Goal: Transaction & Acquisition: Obtain resource

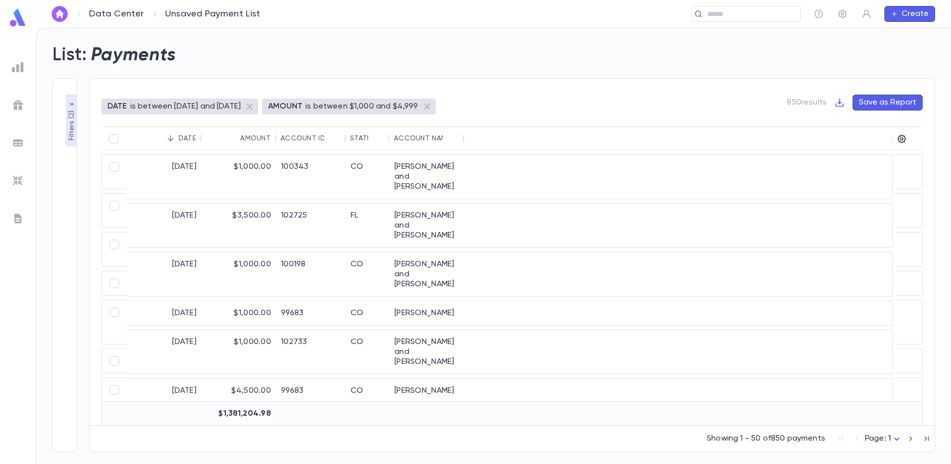
click at [543, 97] on div "DATE is between 1/1/2018 and 9/4/2025 AMOUNT is between $1,000 and $4,999 850 r…" at bounding box center [511, 111] width 821 height 32
click at [74, 131] on p "Filters ( 2 )" at bounding box center [72, 124] width 10 height 32
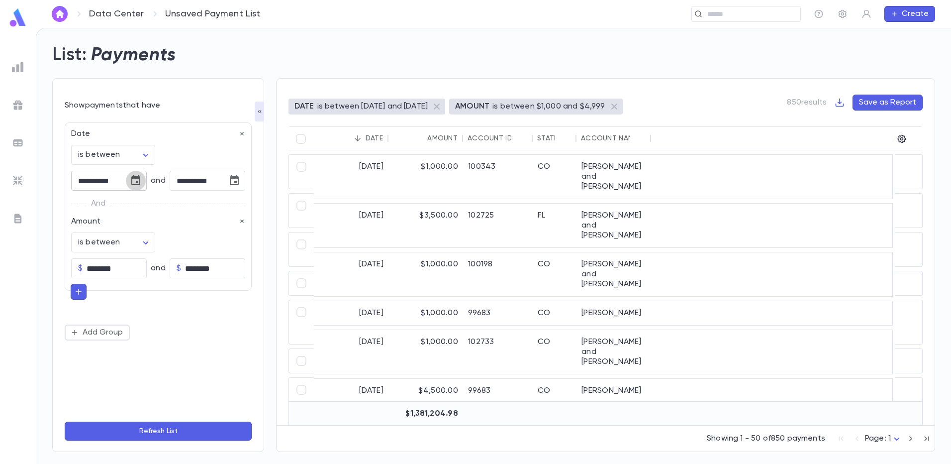
click at [136, 180] on icon "Choose date, selected date is Jan 1, 2018" at bounding box center [136, 181] width 12 height 12
click at [70, 207] on icon "calendar view is open, switch to year view" at bounding box center [64, 206] width 12 height 12
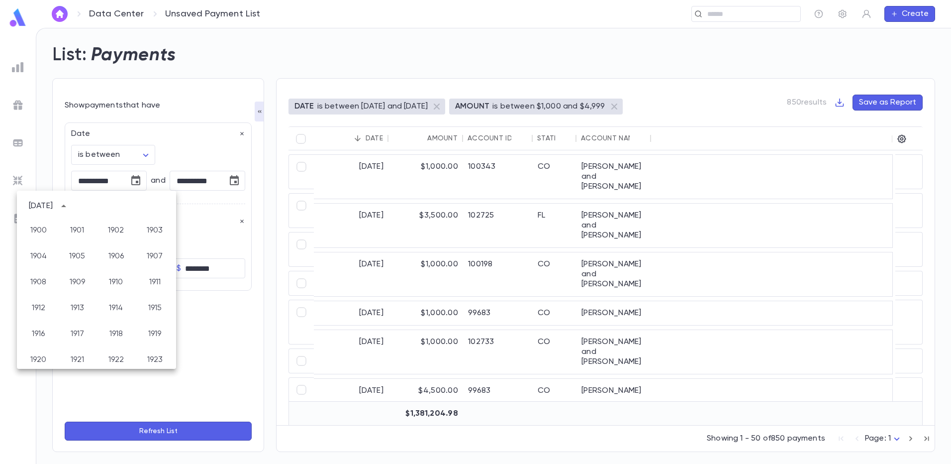
scroll to position [687, 0]
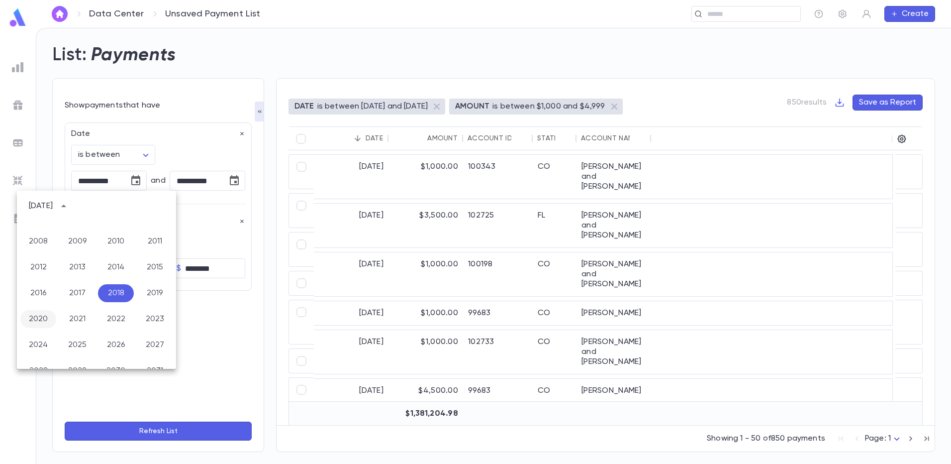
click at [45, 322] on button "2020" at bounding box center [38, 319] width 36 height 18
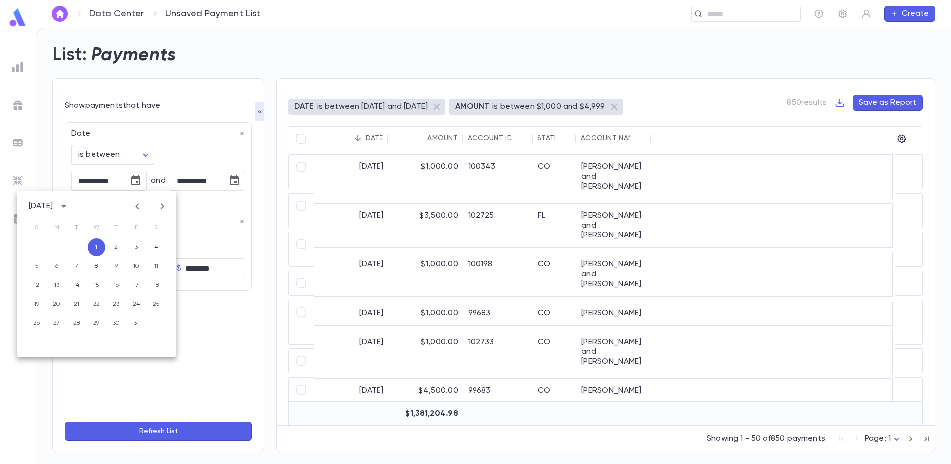
click at [196, 236] on div "Amount is between ******* ​ $ ******** ​ and $ ******** ​" at bounding box center [155, 244] width 180 height 68
drag, startPoint x: 106, startPoint y: 269, endPoint x: 87, endPoint y: 268, distance: 19.5
click at [87, 268] on input "********" at bounding box center [117, 268] width 60 height 19
type input "******"
click at [190, 269] on input "********" at bounding box center [215, 268] width 60 height 19
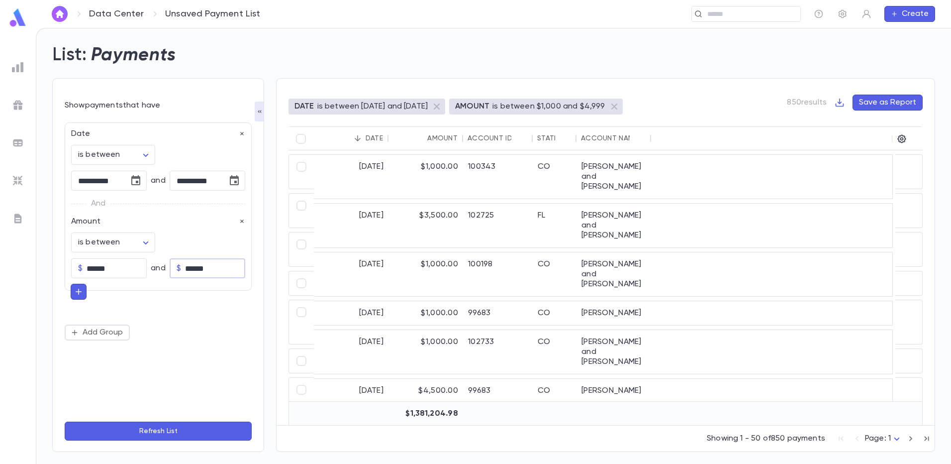
type input "******"
click at [180, 426] on button "Refresh List" at bounding box center [158, 430] width 187 height 19
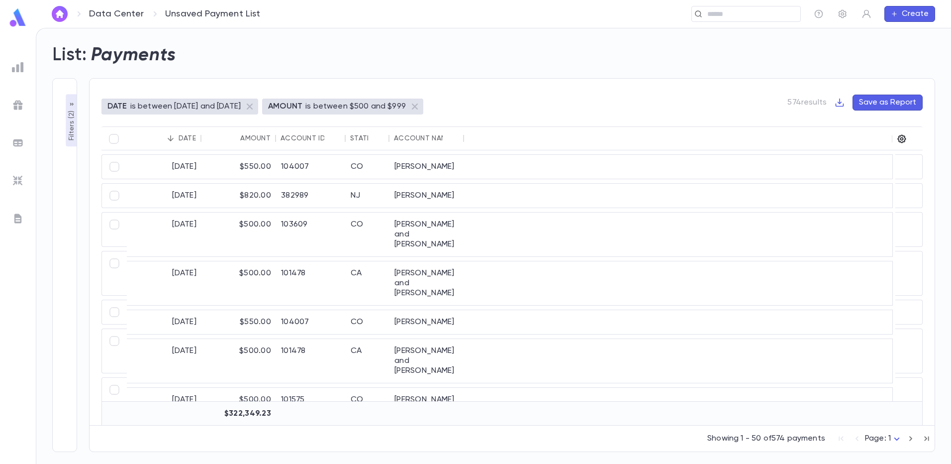
click at [904, 141] on icon "button" at bounding box center [902, 139] width 10 height 10
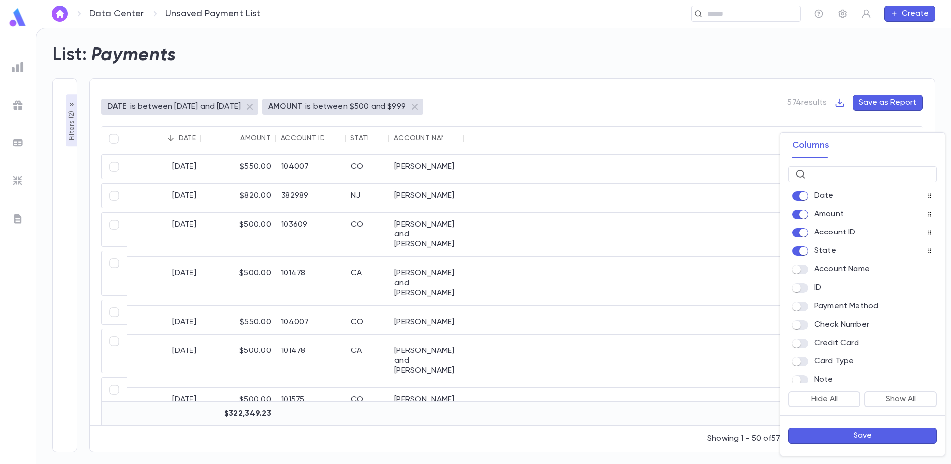
click at [838, 437] on button "Save" at bounding box center [862, 435] width 148 height 16
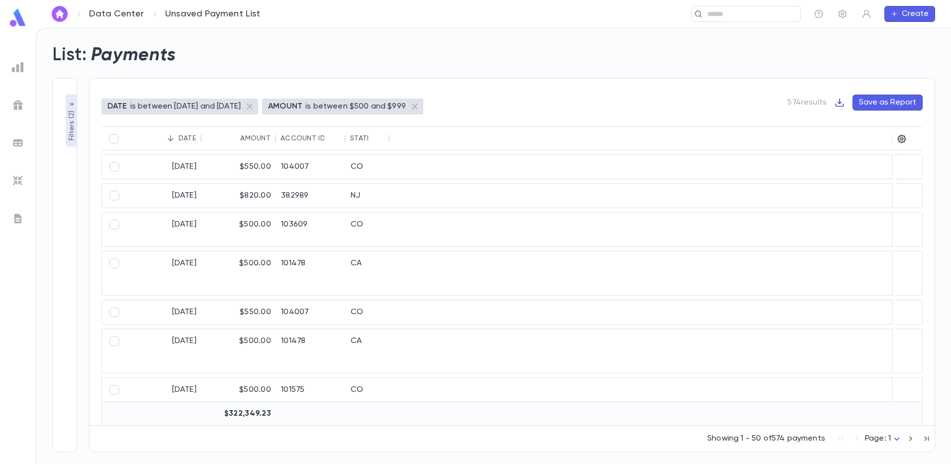
click at [841, 103] on icon "button" at bounding box center [840, 102] width 8 height 8
click at [853, 123] on li "Download CSV" at bounding box center [875, 122] width 72 height 16
click at [641, 55] on div "List: Payments" at bounding box center [487, 49] width 895 height 34
click at [905, 139] on icon "button" at bounding box center [902, 139] width 8 height 8
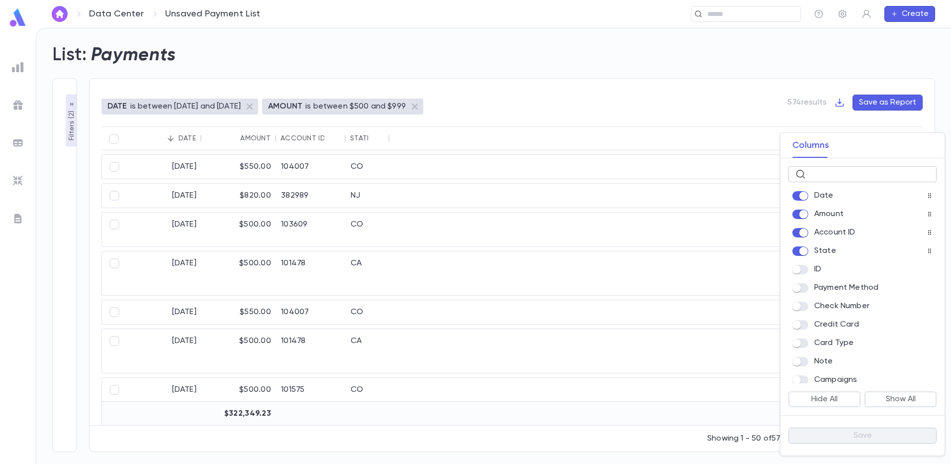
click at [856, 172] on input "text" at bounding box center [870, 174] width 120 height 15
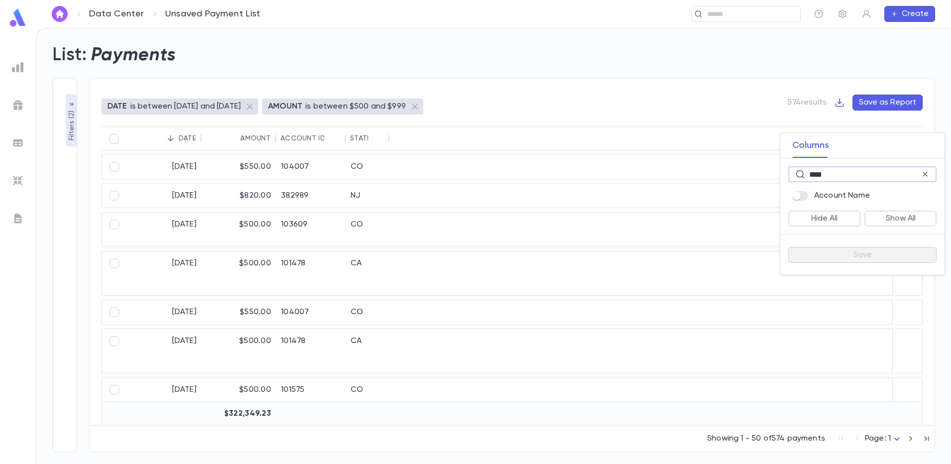
type input "****"
click at [862, 252] on button "Save" at bounding box center [862, 255] width 148 height 16
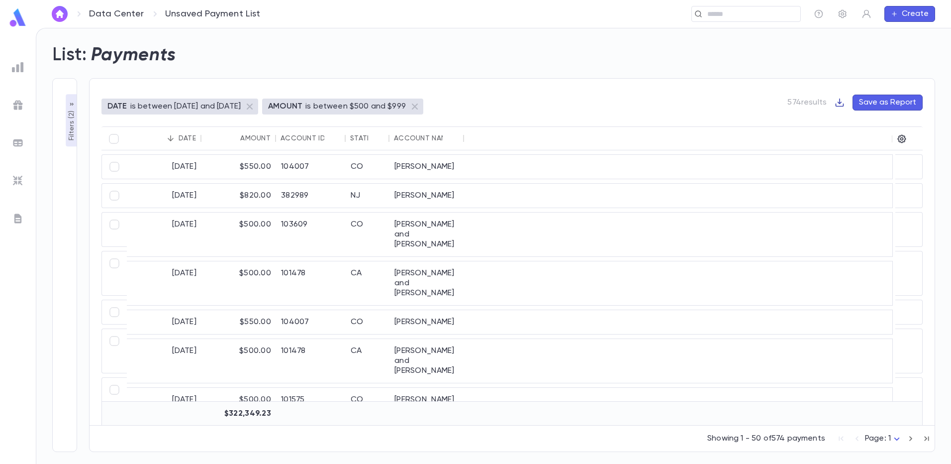
click at [841, 105] on icon "button" at bounding box center [840, 102] width 10 height 10
click at [857, 120] on li "Download CSV" at bounding box center [875, 122] width 72 height 16
click at [590, 33] on div "List: Payments" at bounding box center [487, 49] width 895 height 34
click at [17, 182] on img at bounding box center [18, 181] width 12 height 12
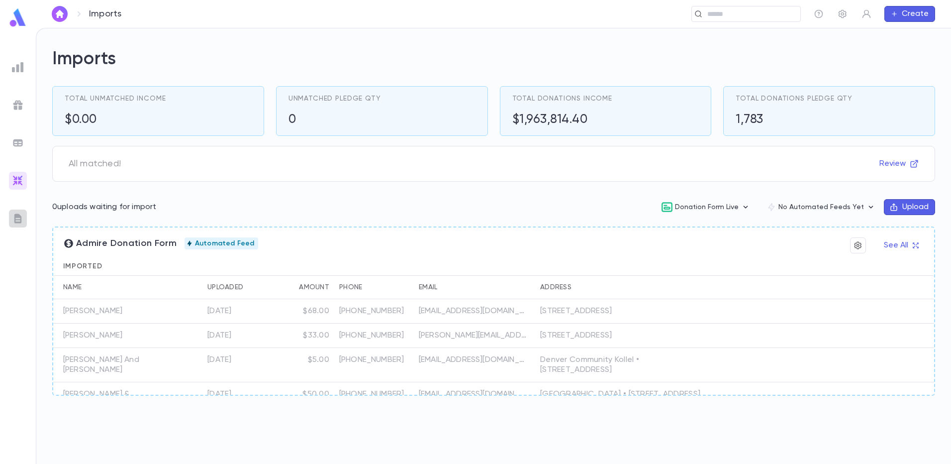
click at [17, 221] on img at bounding box center [18, 218] width 12 height 12
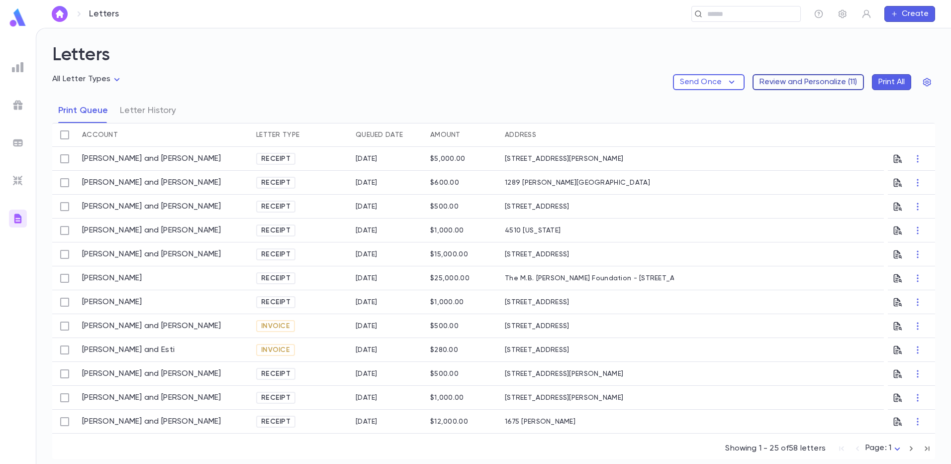
click at [800, 84] on button "Review and Personalize ( 11 )" at bounding box center [808, 82] width 111 height 16
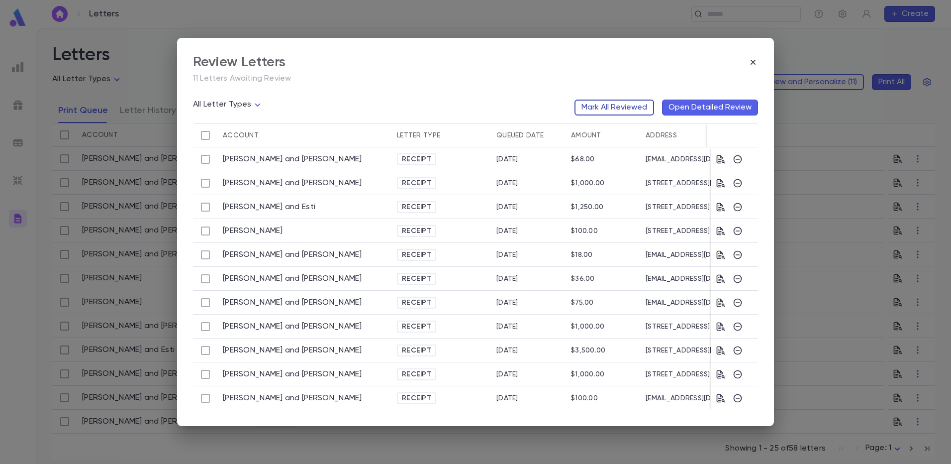
click at [598, 107] on button "Mark All Reviewed" at bounding box center [614, 107] width 80 height 16
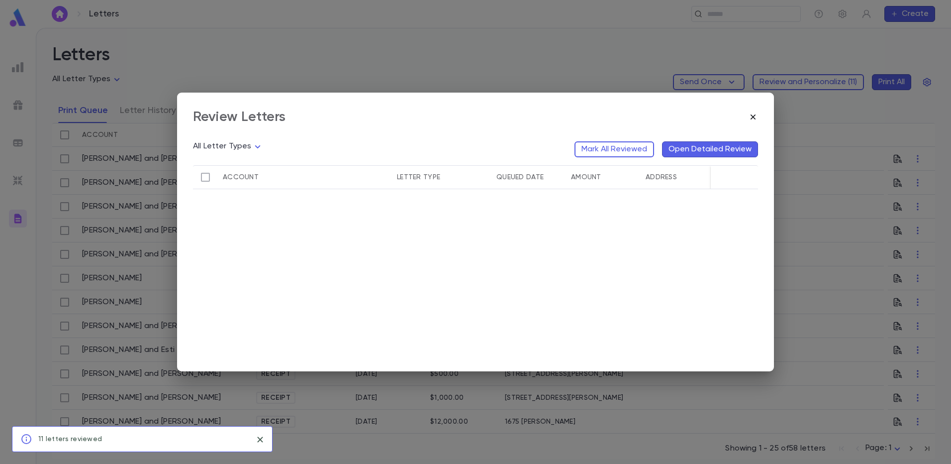
click at [752, 118] on icon "button" at bounding box center [753, 117] width 10 height 10
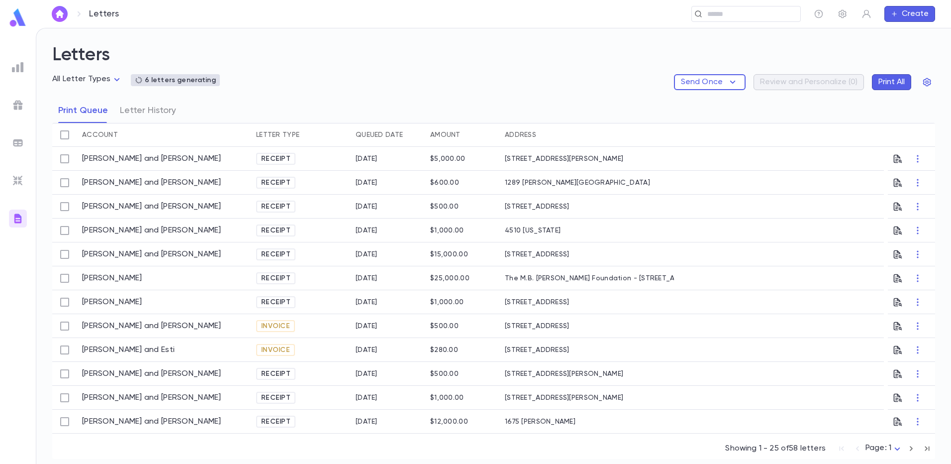
click at [22, 142] on img at bounding box center [18, 143] width 12 height 12
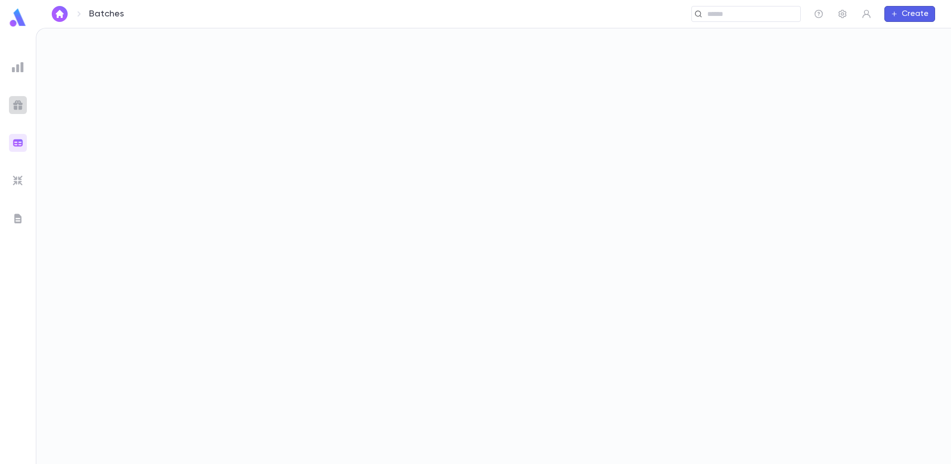
click at [12, 104] on img at bounding box center [18, 105] width 12 height 12
